Goal: Navigation & Orientation: Find specific page/section

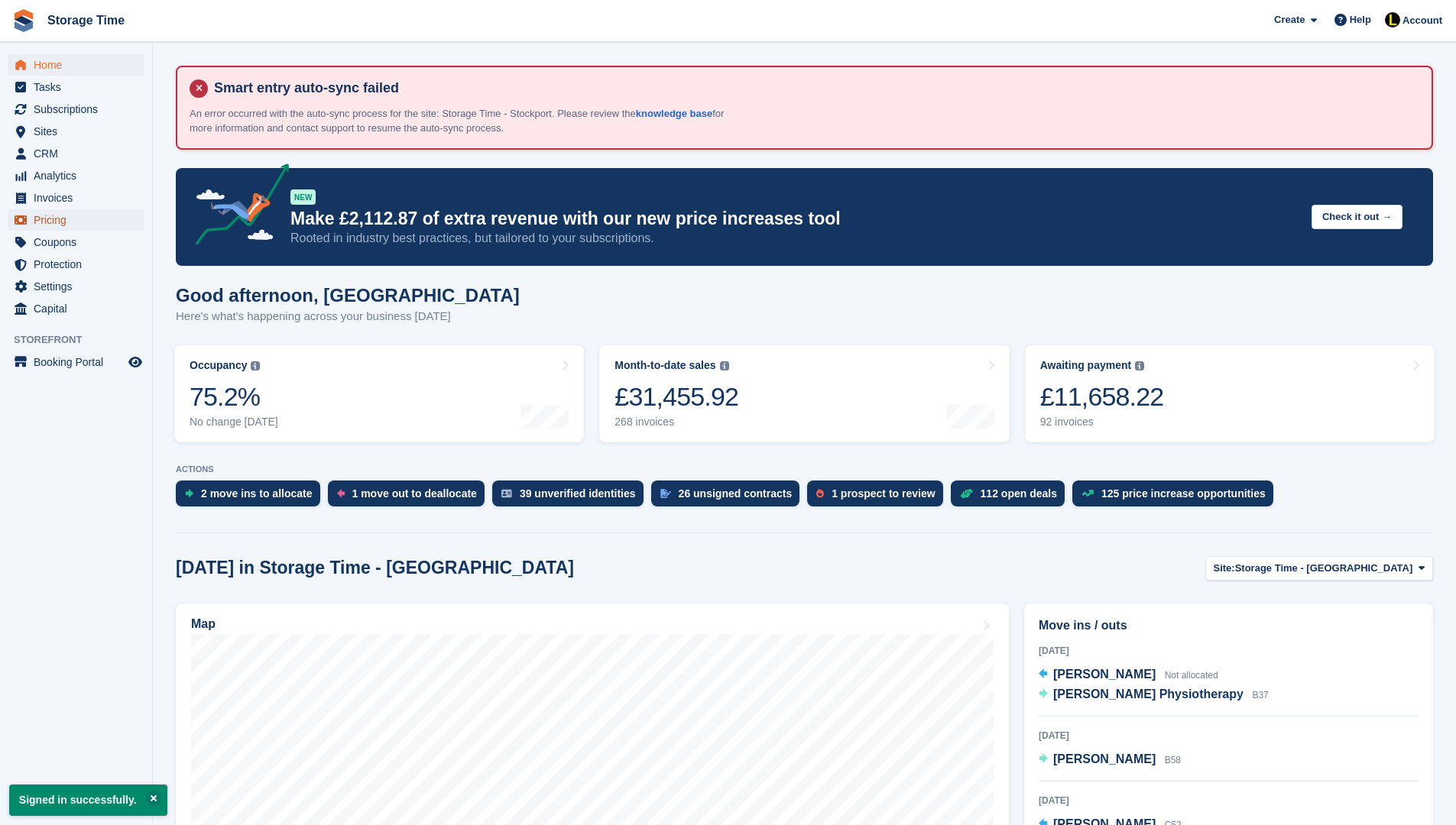
click at [49, 218] on span "Pricing" at bounding box center [80, 220] width 92 height 22
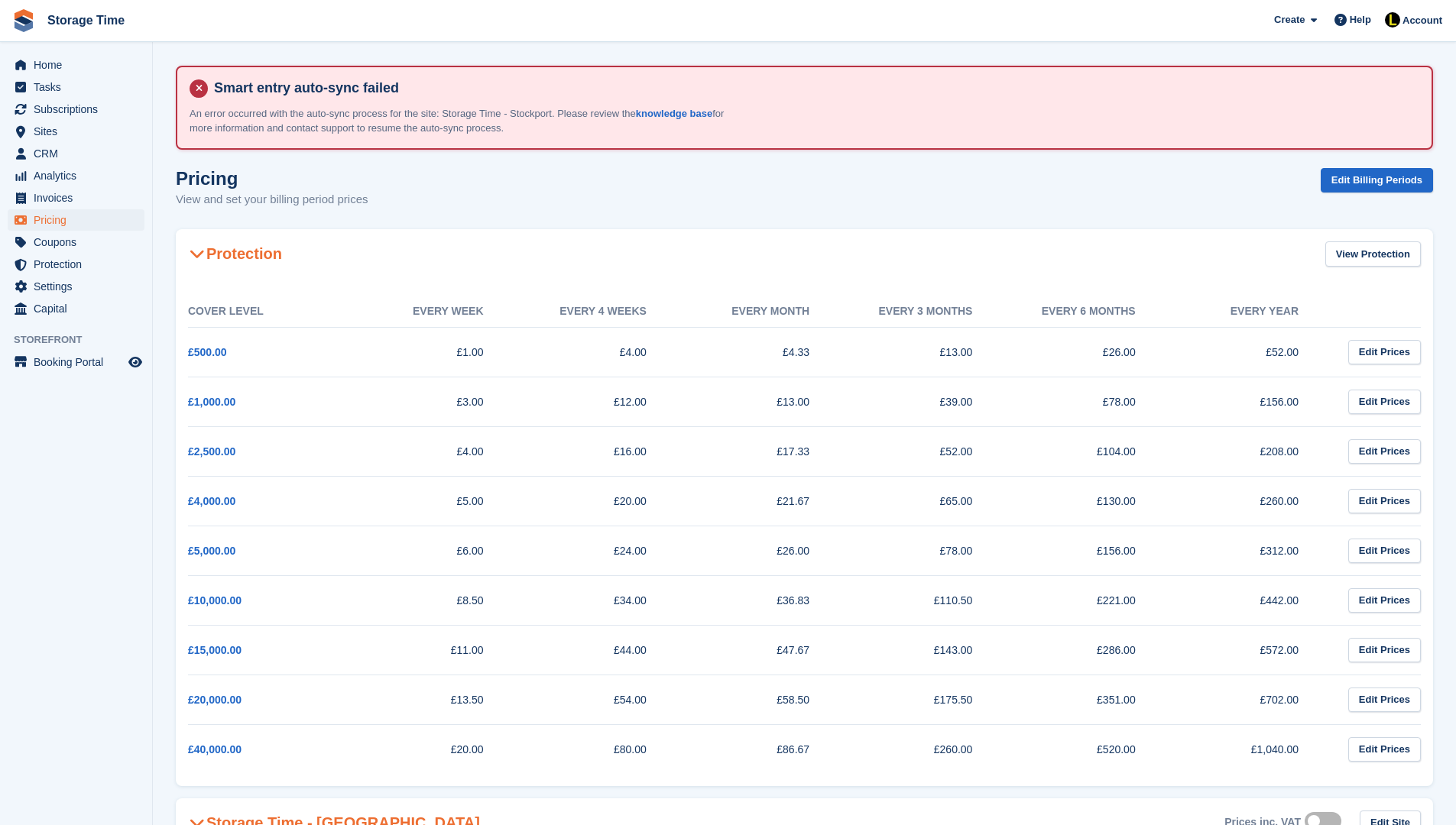
click at [208, 256] on h2 "Protection" at bounding box center [235, 253] width 94 height 18
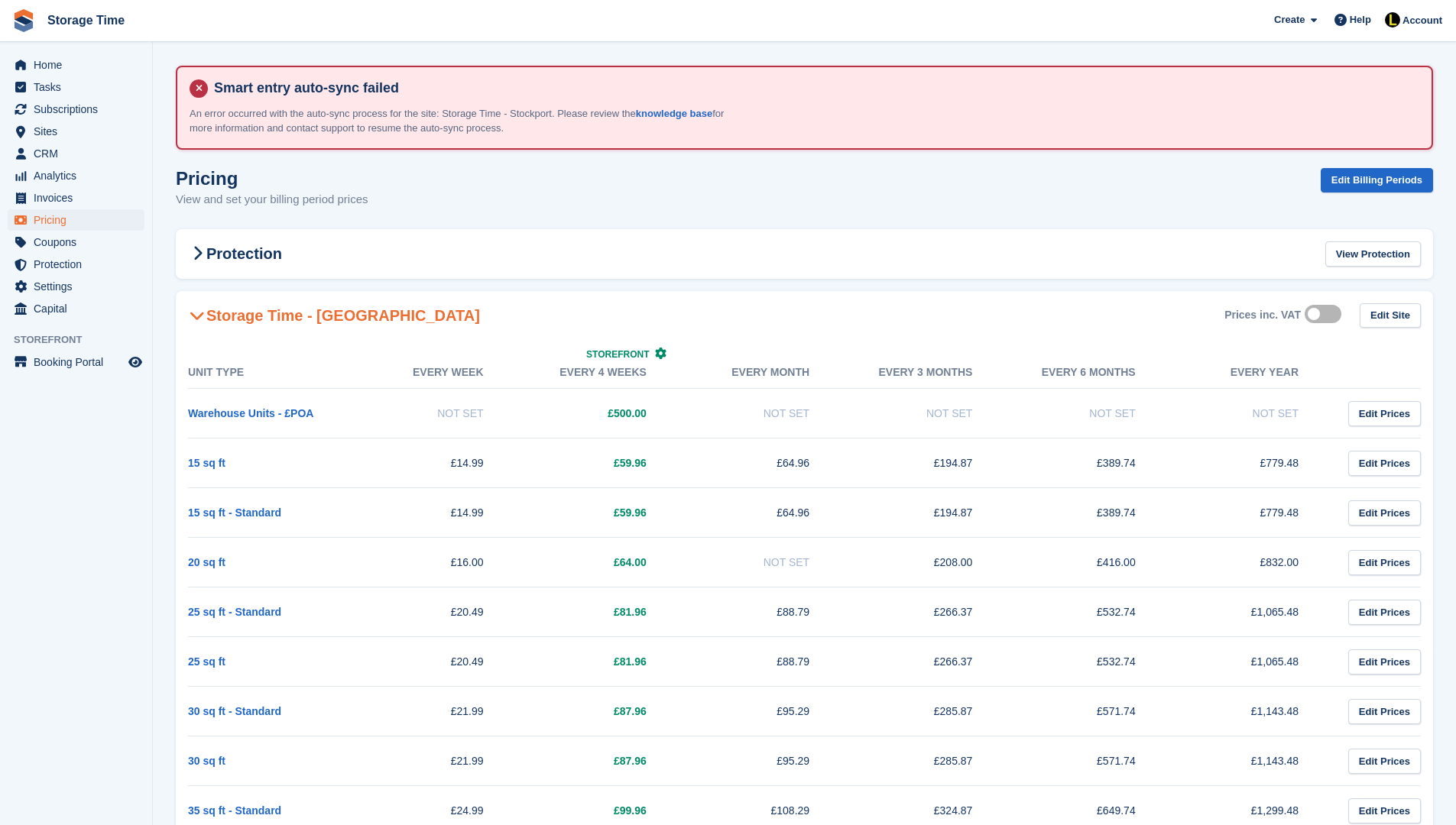
click at [204, 314] on icon at bounding box center [198, 315] width 16 height 16
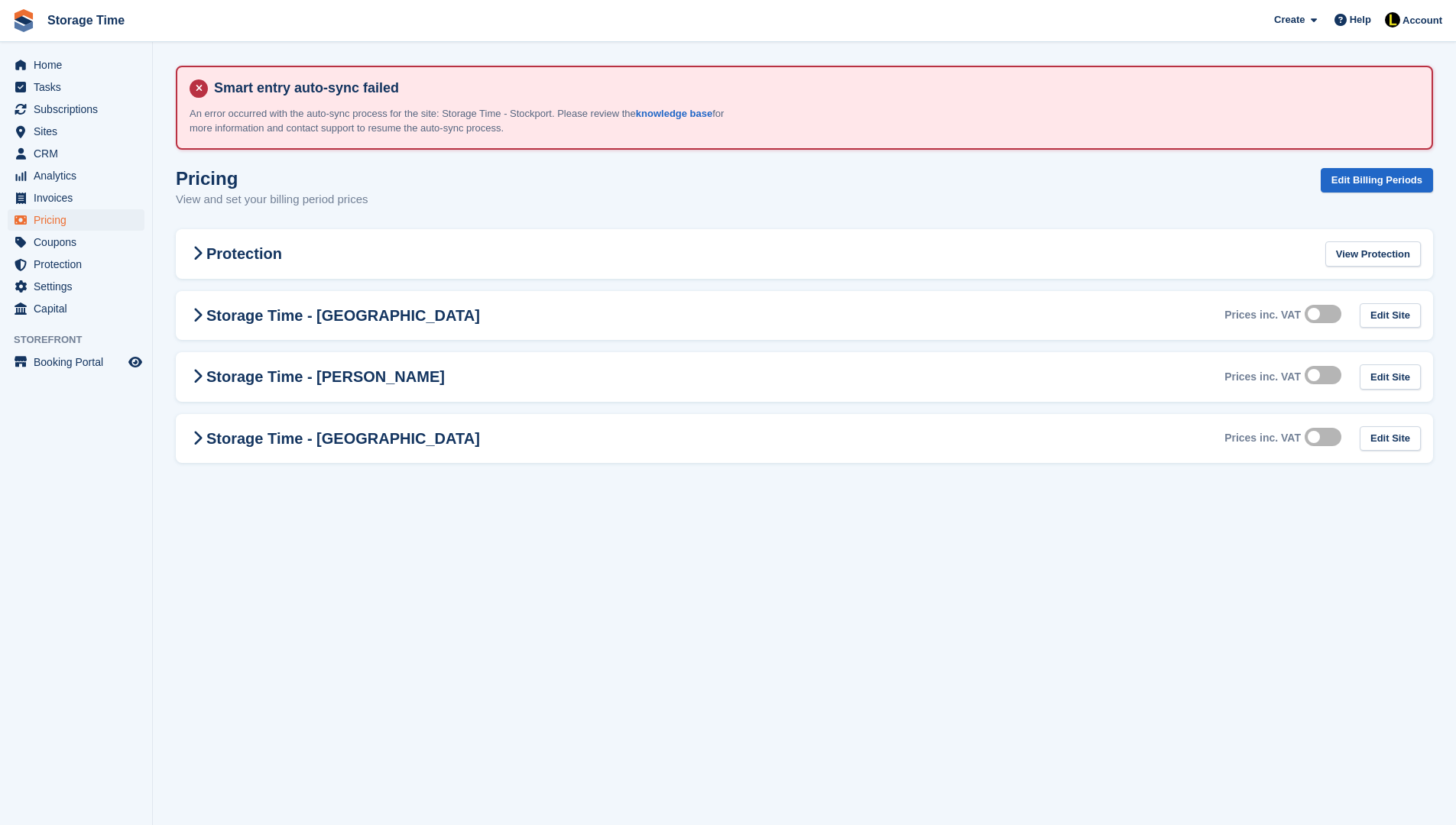
click at [500, 495] on section "Smart entry auto-sync failed An error occurred with the auto-sync process for t…" at bounding box center [804, 412] width 1303 height 825
click at [81, 81] on span "Tasks" at bounding box center [80, 87] width 92 height 22
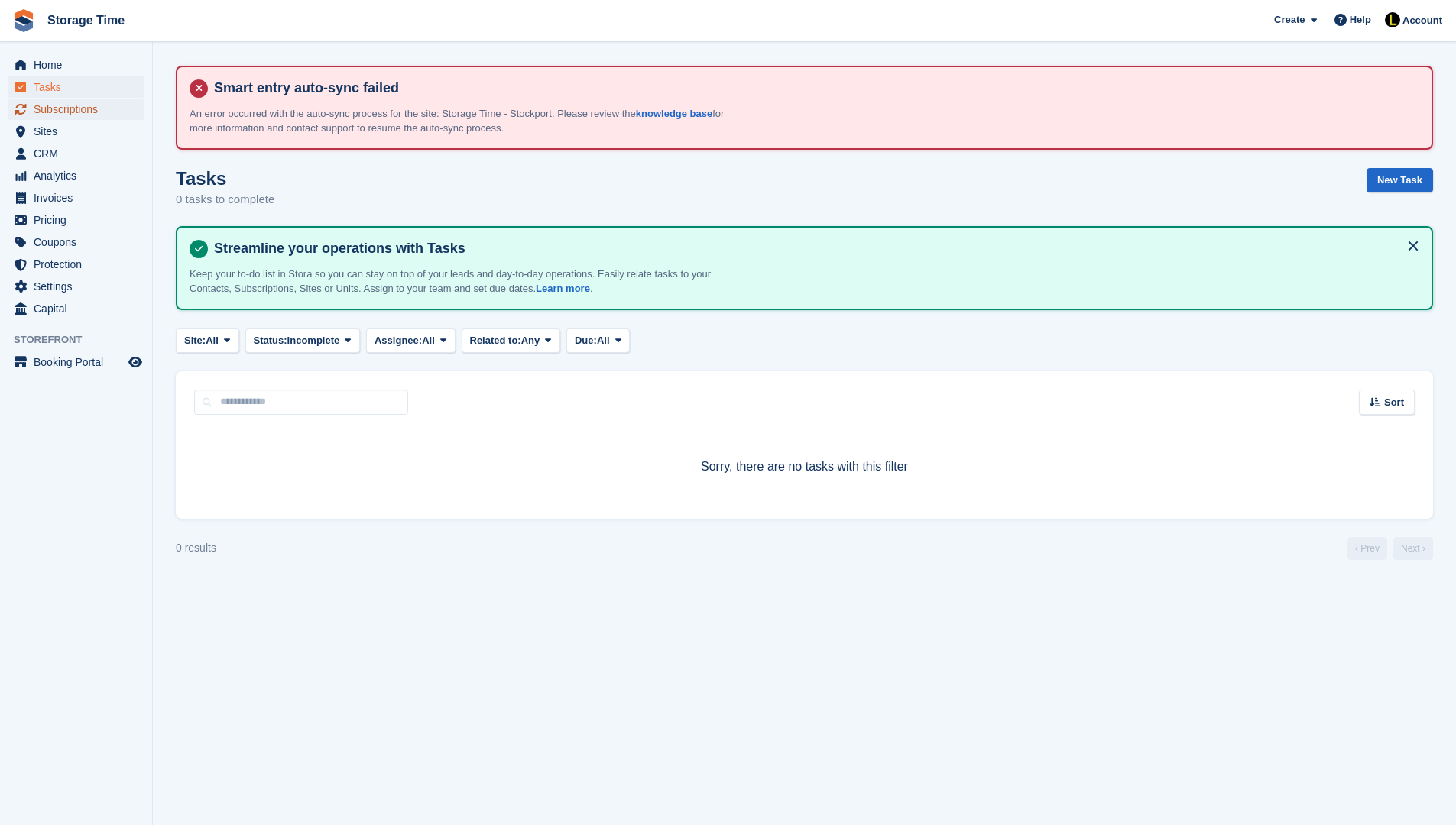
click at [62, 113] on span "Subscriptions" at bounding box center [80, 109] width 92 height 22
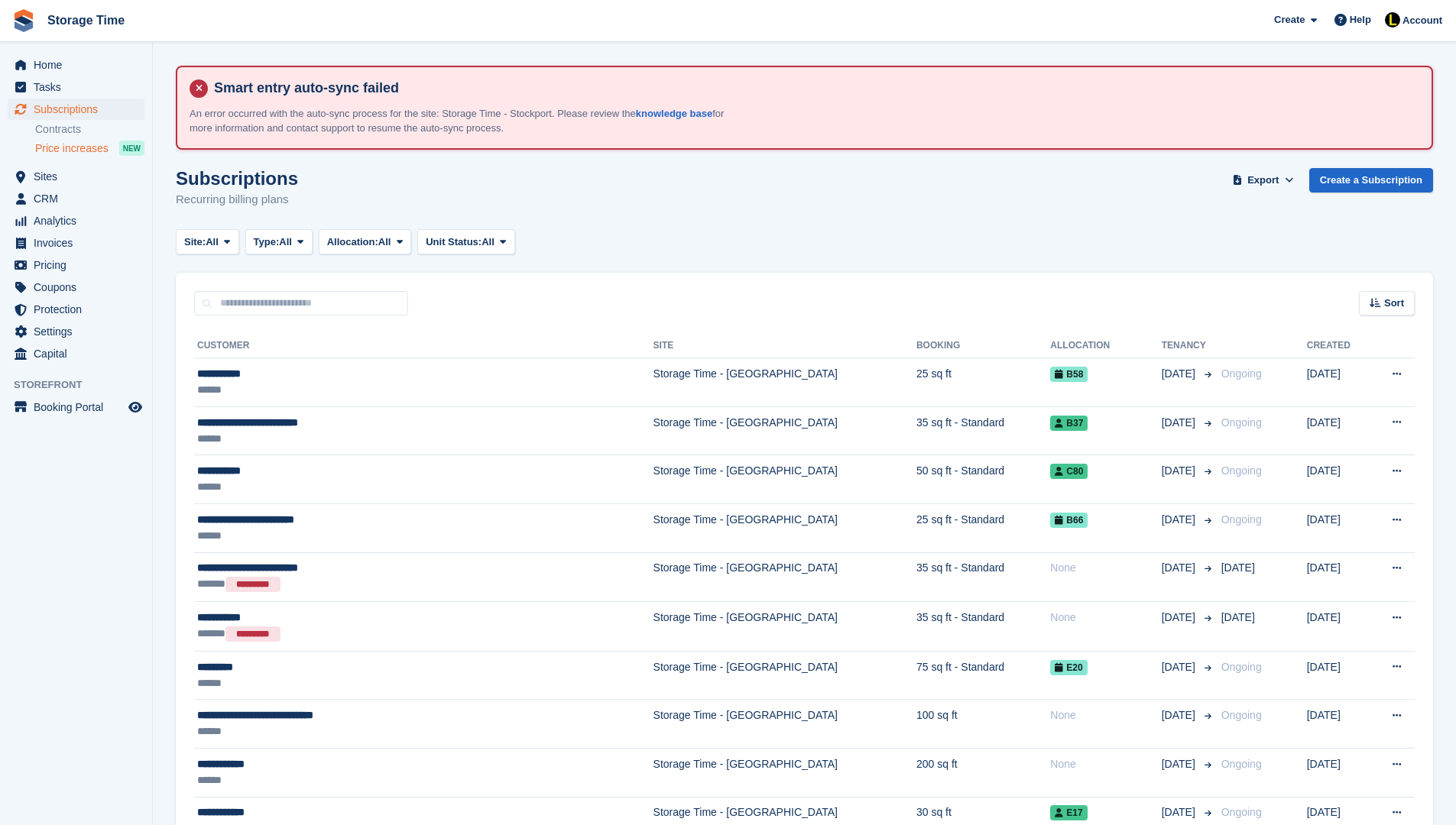
click at [74, 152] on span "Price increases" at bounding box center [72, 148] width 74 height 15
